Goal: Transaction & Acquisition: Purchase product/service

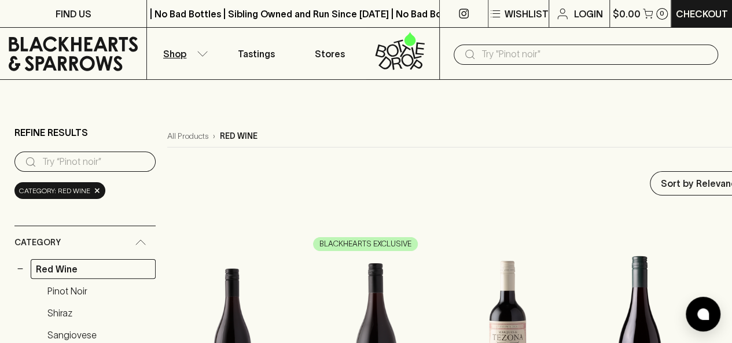
click at [206, 53] on icon "button" at bounding box center [203, 54] width 12 height 6
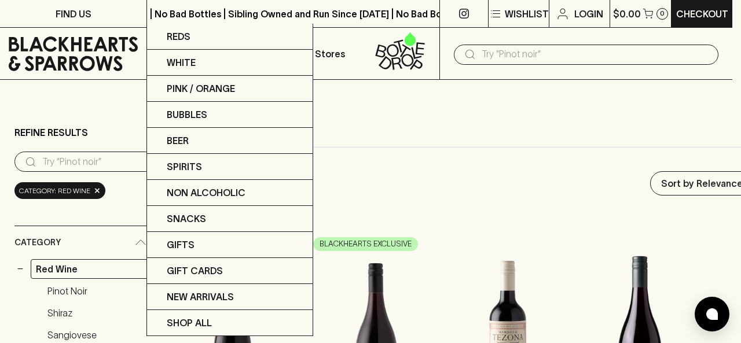
click at [348, 104] on div at bounding box center [370, 171] width 741 height 343
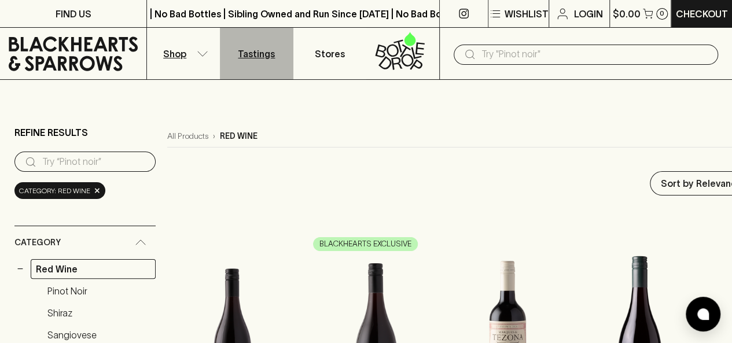
click at [245, 48] on p "Tastings" at bounding box center [256, 54] width 37 height 14
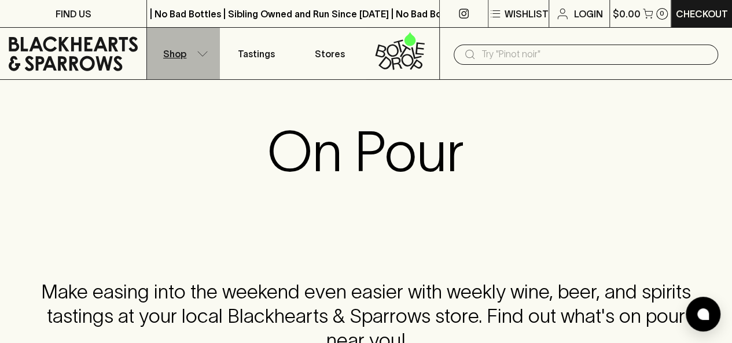
click at [197, 55] on icon "button" at bounding box center [203, 54] width 12 height 6
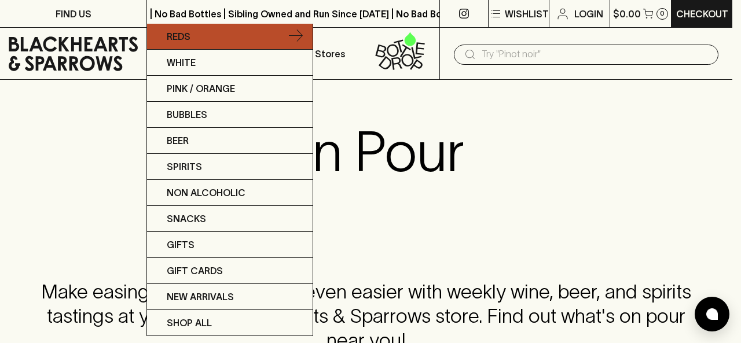
click at [292, 38] on icon at bounding box center [296, 37] width 14 height 14
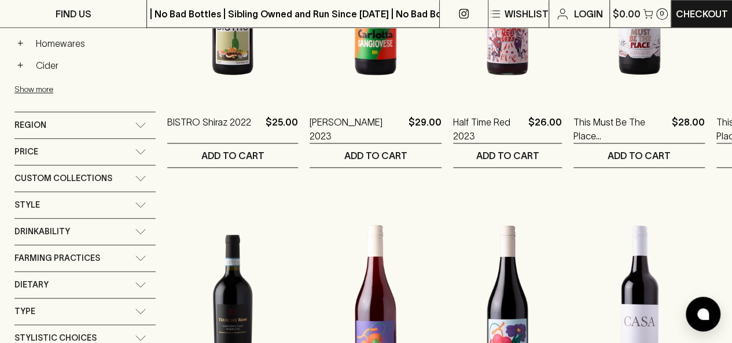
scroll to position [656, 0]
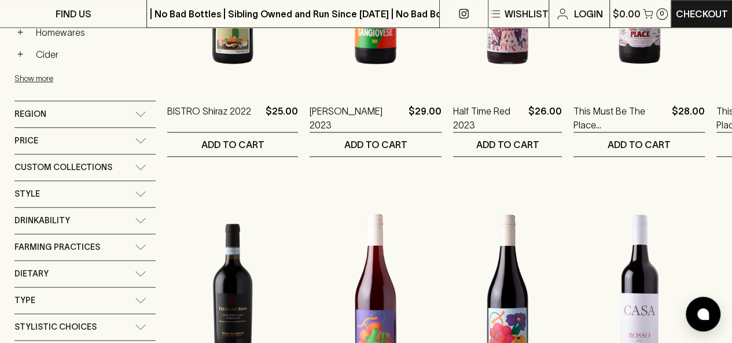
click at [142, 218] on icon at bounding box center [141, 221] width 12 height 6
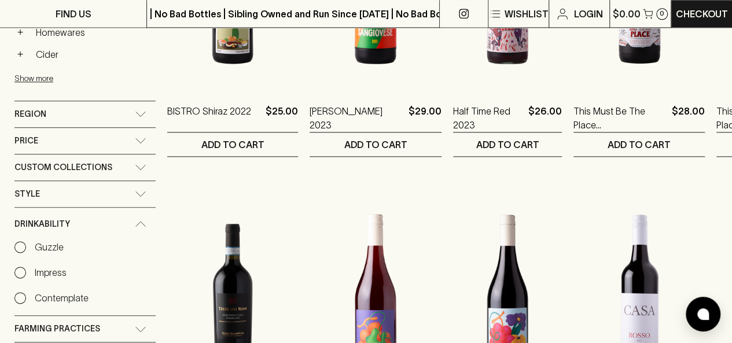
click at [50, 240] on p "Guzzle" at bounding box center [49, 247] width 29 height 14
click at [26, 241] on input "Guzzle" at bounding box center [20, 247] width 12 height 12
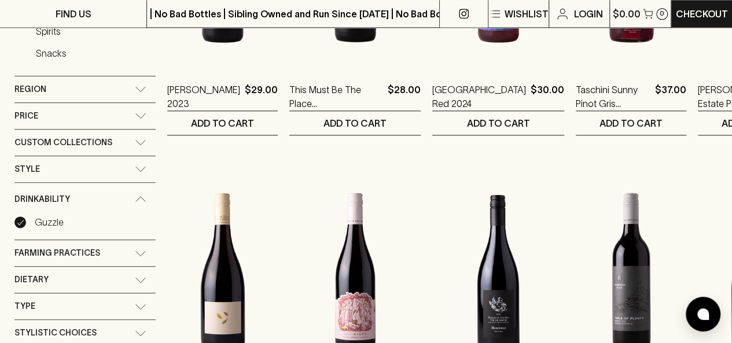
click at [156, 156] on div "Style" at bounding box center [84, 169] width 141 height 26
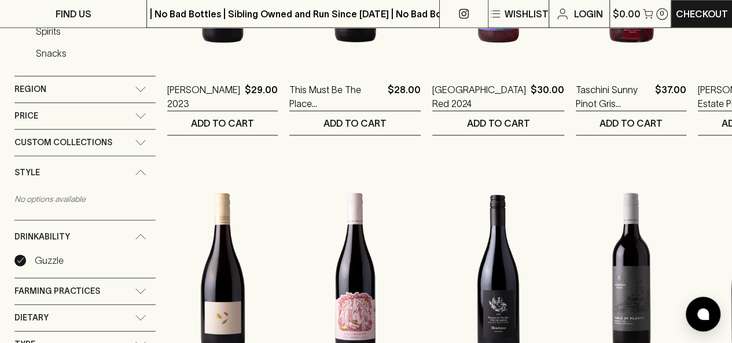
click at [135, 135] on div "Custom Collections" at bounding box center [74, 142] width 120 height 14
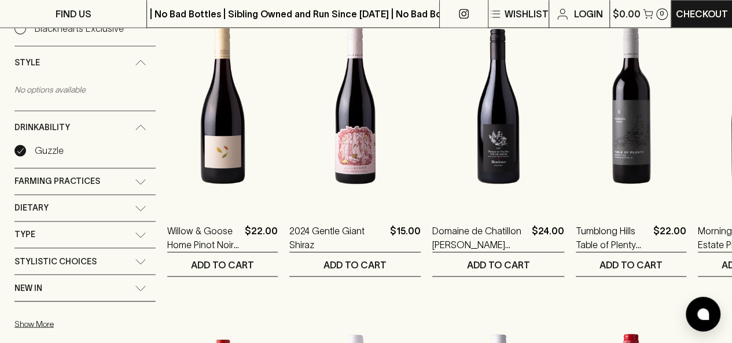
scroll to position [846, 0]
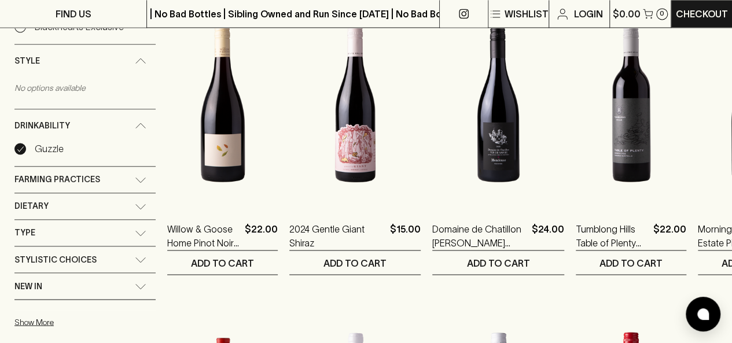
click at [98, 226] on div "Type" at bounding box center [74, 233] width 120 height 14
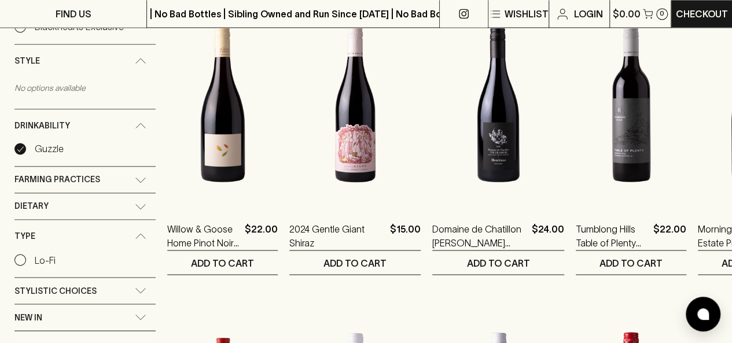
click at [91, 284] on span "Stylistic Choices" at bounding box center [55, 291] width 82 height 14
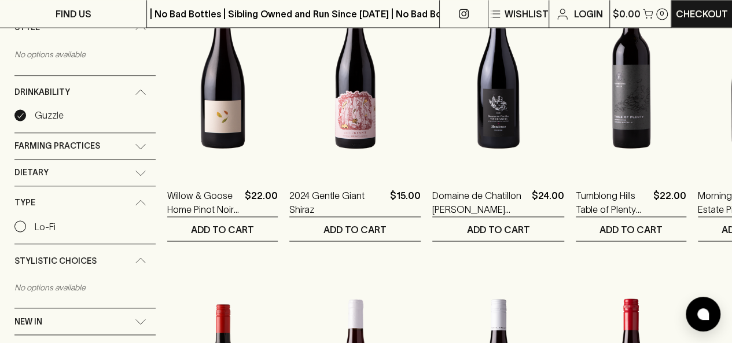
scroll to position [879, 0]
click at [71, 315] on div "New In" at bounding box center [74, 322] width 120 height 14
click at [25, 221] on input "Lo-Fi" at bounding box center [20, 227] width 12 height 12
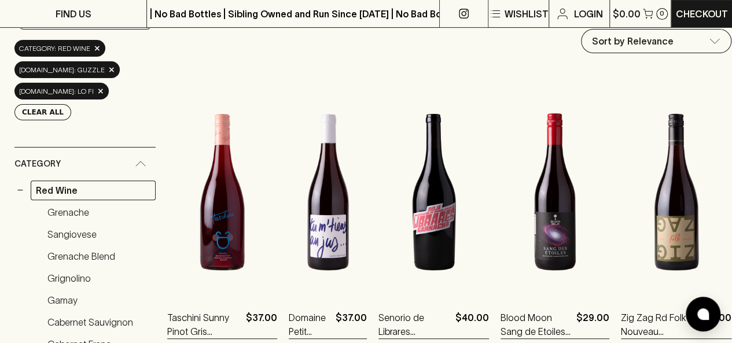
scroll to position [141, 0]
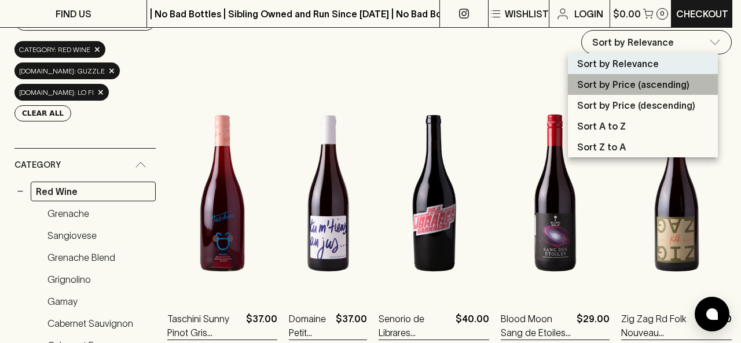
click at [512, 92] on li "Sort by Price (ascending)" at bounding box center [643, 84] width 150 height 21
type input "price:asc"
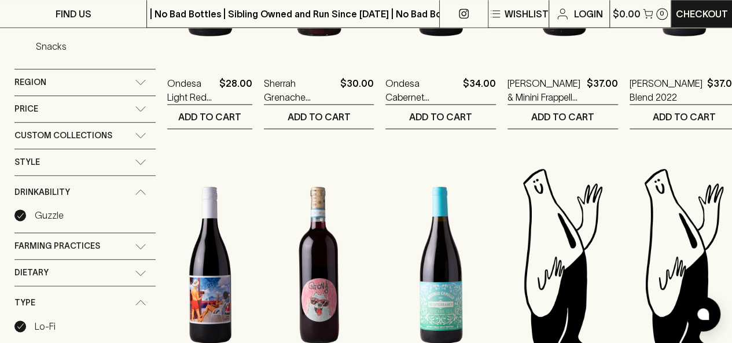
scroll to position [685, 0]
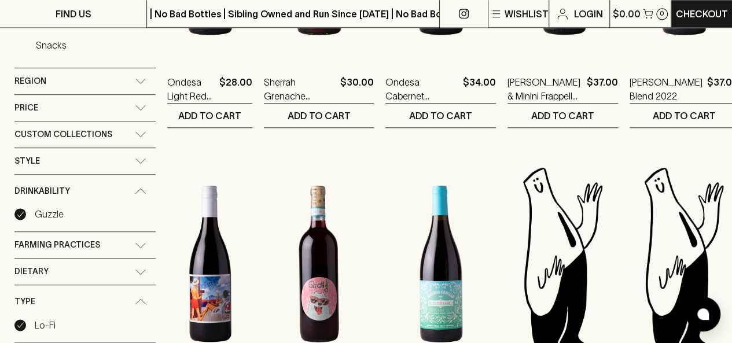
click at [17, 318] on label "Lo-Fi" at bounding box center [34, 325] width 41 height 14
click at [17, 320] on input "Lo-Fi" at bounding box center [20, 326] width 12 height 12
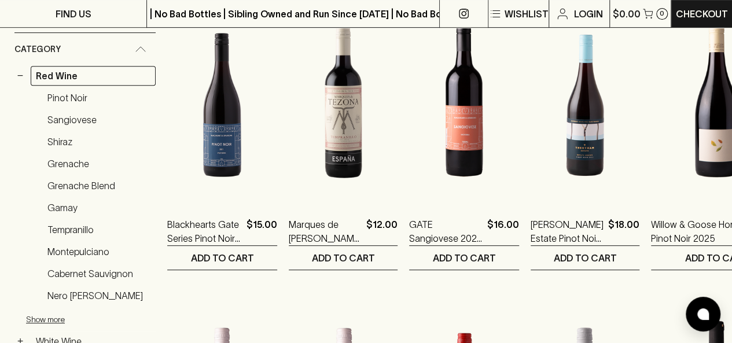
scroll to position [235, 0]
click at [67, 199] on link "Gamay" at bounding box center [98, 209] width 113 height 20
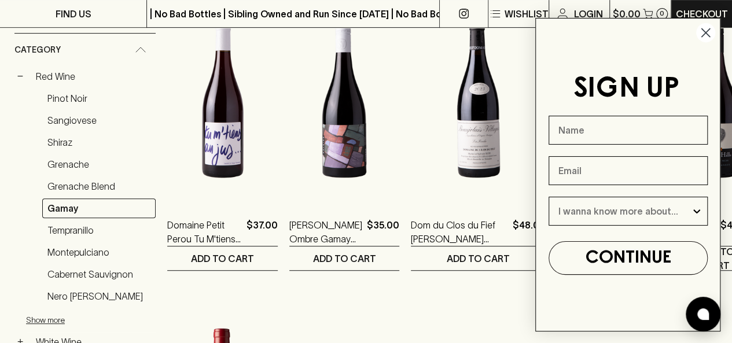
click at [512, 36] on circle "Close dialog" at bounding box center [705, 32] width 19 height 19
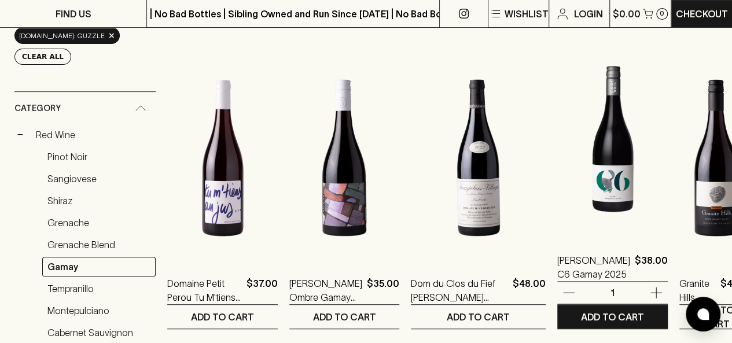
scroll to position [183, 0]
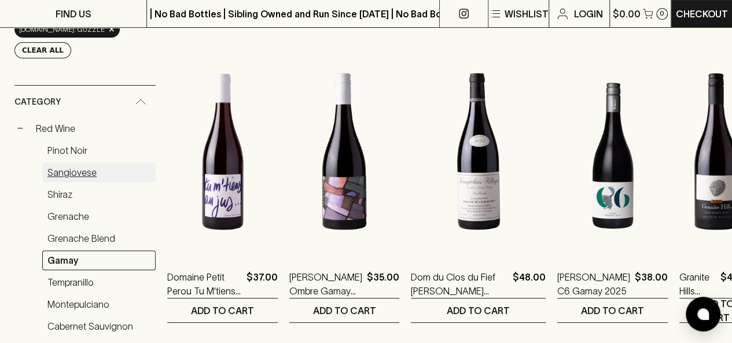
click at [64, 163] on link "Sangiovese" at bounding box center [98, 173] width 113 height 20
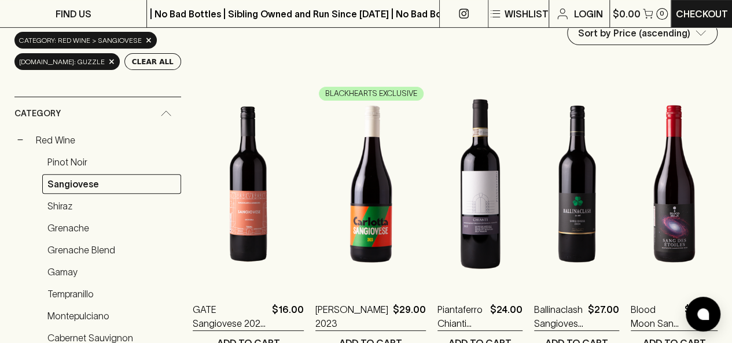
scroll to position [151, 0]
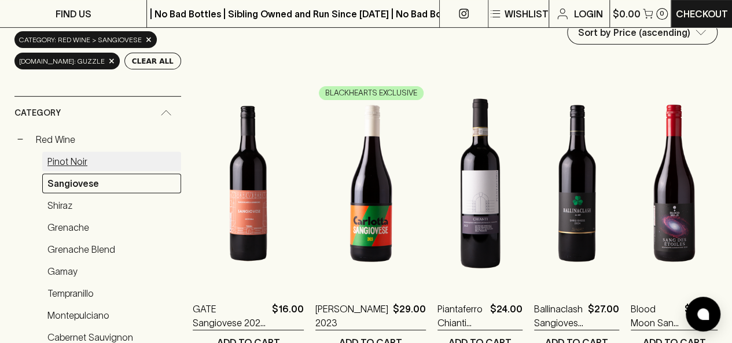
click at [73, 158] on link "Pinot Noir" at bounding box center [111, 162] width 139 height 20
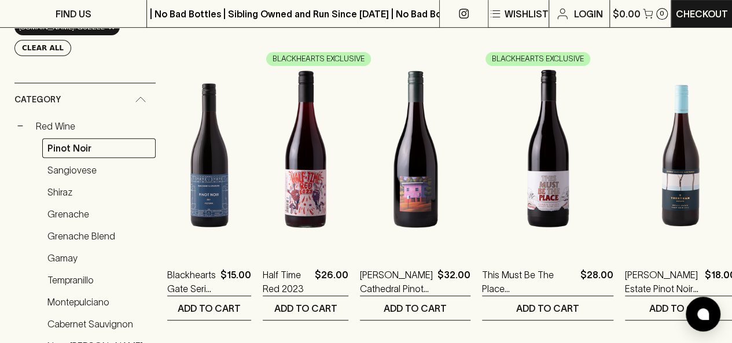
scroll to position [186, 0]
click at [348, 185] on img at bounding box center [306, 148] width 86 height 203
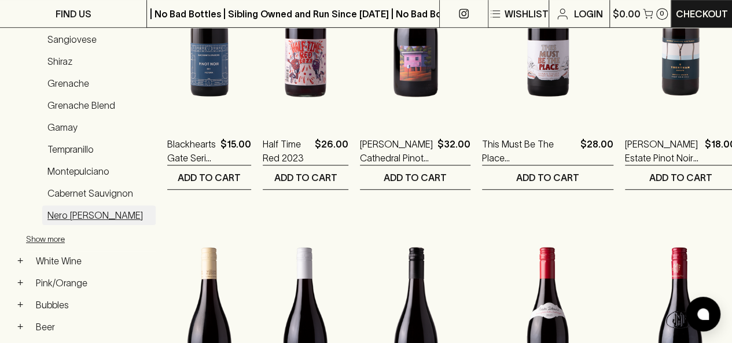
scroll to position [270, 0]
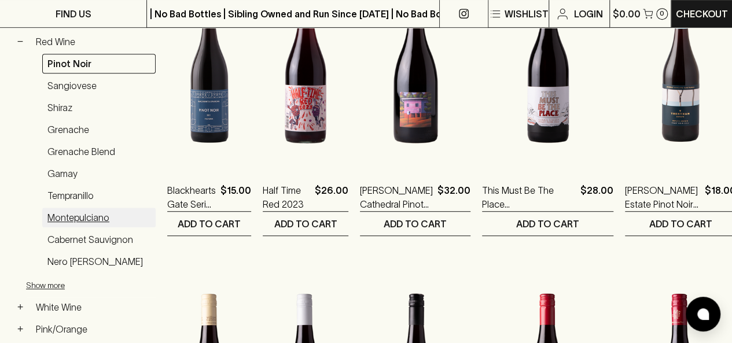
click at [78, 208] on link "Montepulciano" at bounding box center [98, 218] width 113 height 20
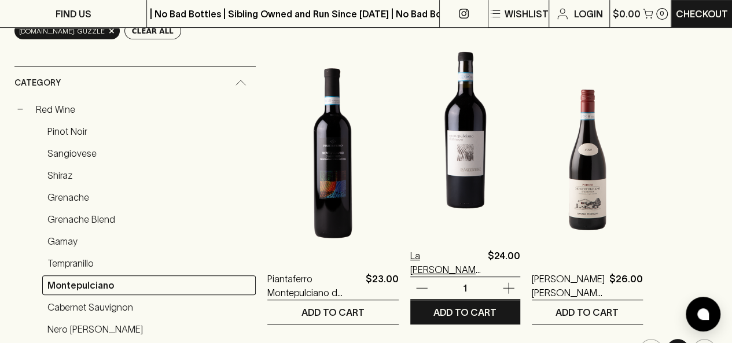
scroll to position [181, 0]
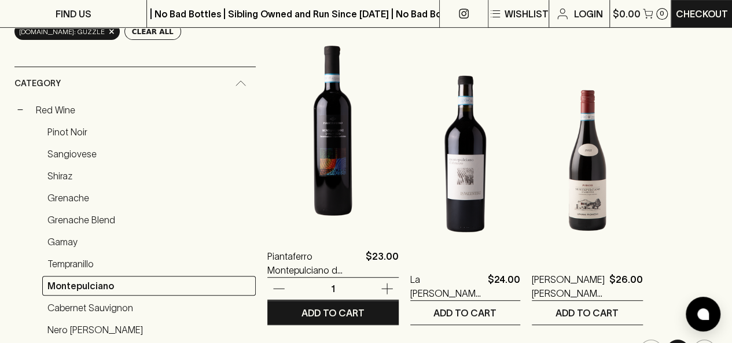
click at [309, 188] on img at bounding box center [332, 131] width 131 height 203
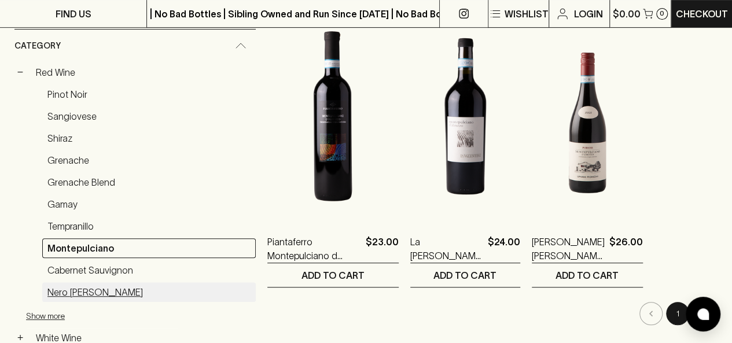
scroll to position [218, 0]
click at [80, 291] on link "Nero [PERSON_NAME]" at bounding box center [149, 293] width 214 height 20
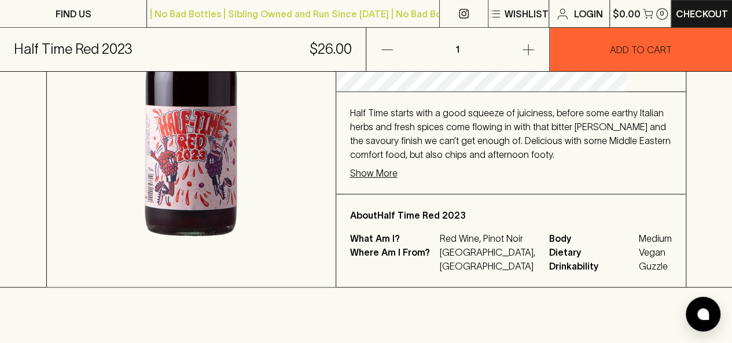
scroll to position [287, 0]
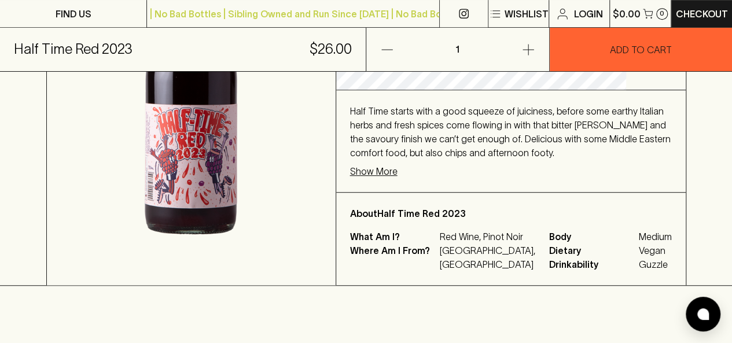
click at [398, 171] on p "Show More" at bounding box center [373, 171] width 47 height 14
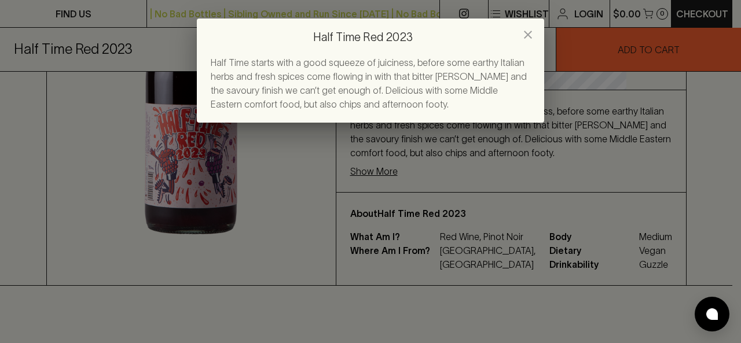
click at [528, 33] on icon "close" at bounding box center [528, 35] width 14 height 14
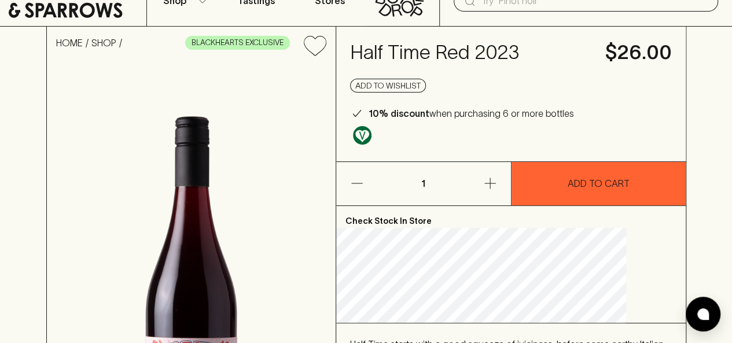
scroll to position [0, 0]
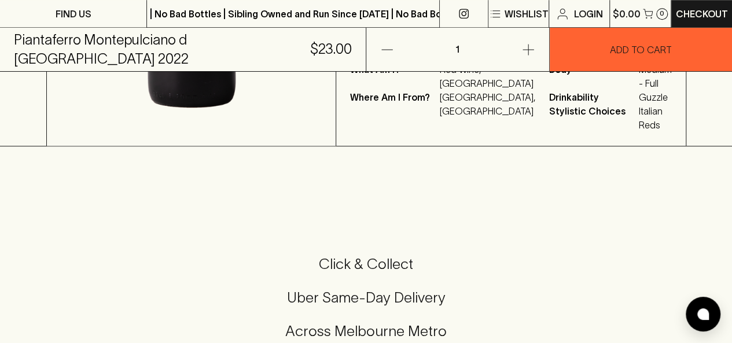
scroll to position [444, 0]
